Goal: Transaction & Acquisition: Purchase product/service

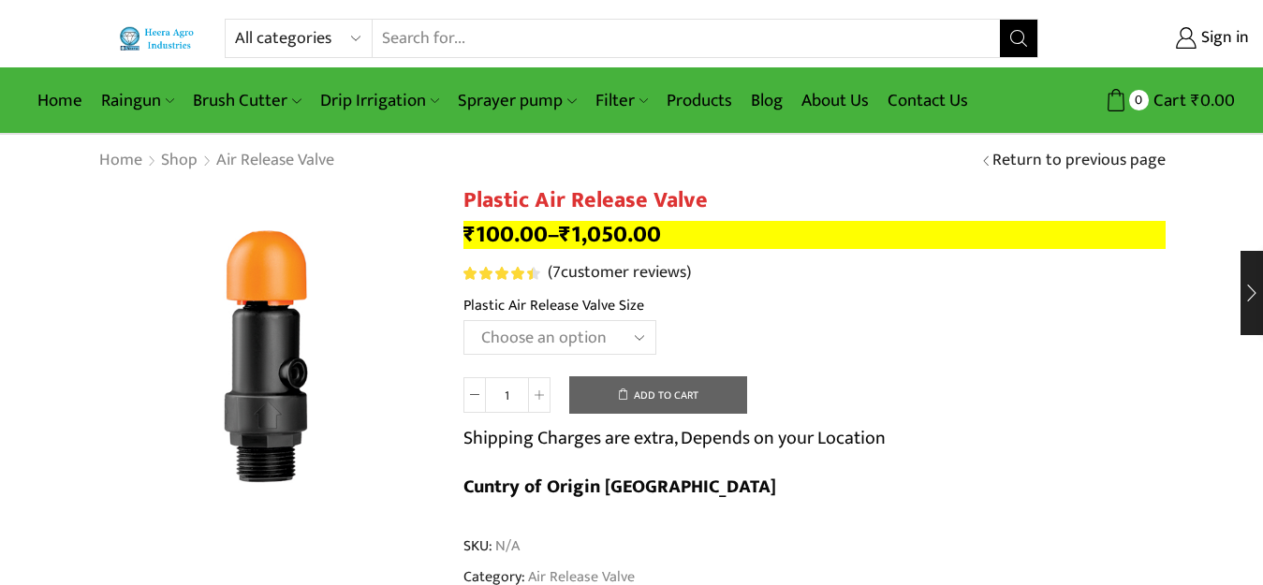
click at [286, 36] on select "All categories Accessories Air Release Valve Brush Cutter Domestic Use Drip Irr…" at bounding box center [304, 38] width 138 height 37
select select "non-return-valve-normex"
click at [235, 20] on select "All categories Accessories Air Release Valve Brush Cutter Domestic Use Drip Irr…" at bounding box center [304, 38] width 138 height 37
click at [1016, 45] on icon "Search button" at bounding box center [1018, 38] width 17 height 17
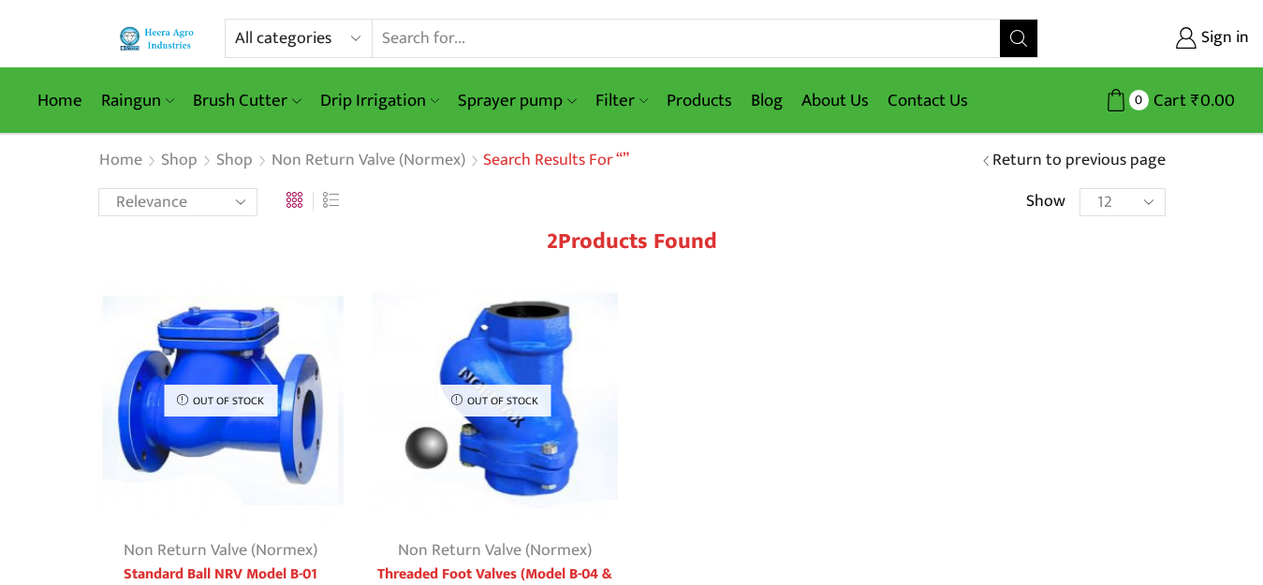
click at [503, 370] on img at bounding box center [495, 401] width 246 height 246
